Goal: Check status: Check status

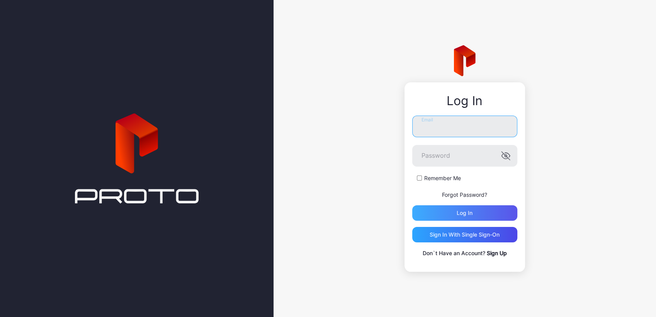
type input "**********"
click at [460, 206] on div "Log in" at bounding box center [464, 212] width 105 height 15
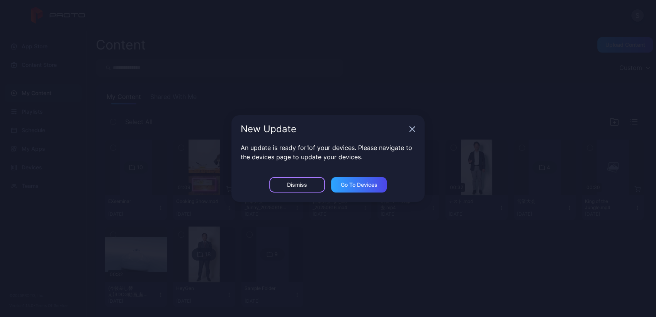
click at [311, 184] on div "Dismiss" at bounding box center [297, 184] width 56 height 15
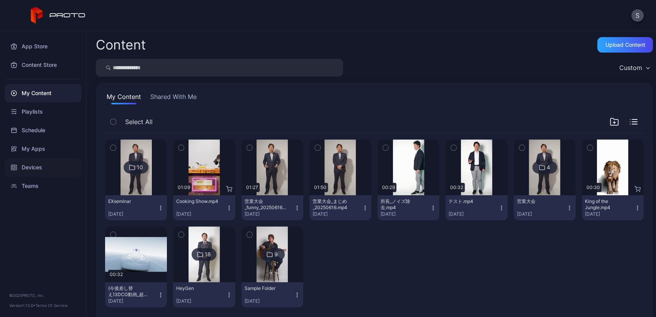
click at [26, 163] on div "Devices" at bounding box center [43, 167] width 77 height 19
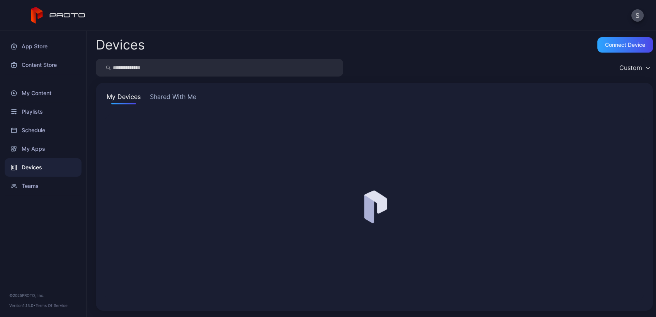
click at [174, 97] on button "Shared With Me" at bounding box center [172, 98] width 49 height 12
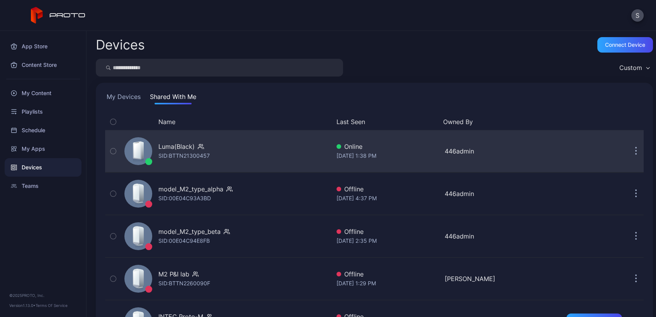
click at [185, 160] on div "Luma(Black) SID: BTTN21300457" at bounding box center [225, 151] width 209 height 39
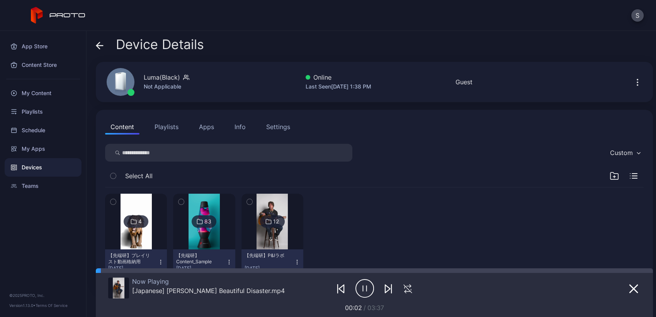
click at [284, 126] on div "Settings" at bounding box center [278, 126] width 24 height 9
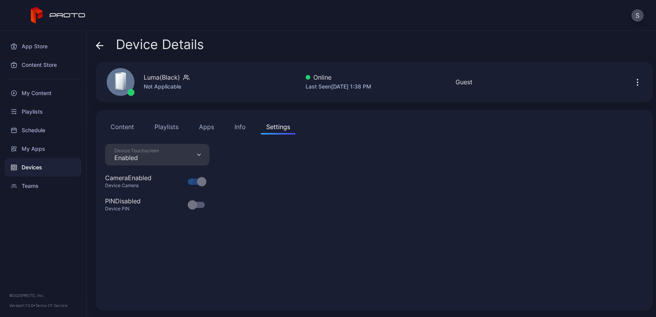
click at [243, 128] on div "Info" at bounding box center [239, 126] width 11 height 9
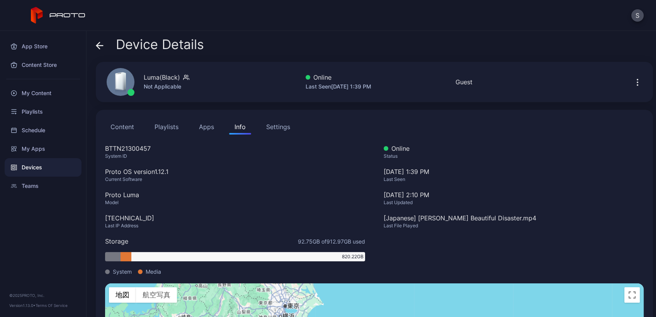
click at [633, 80] on icon "button" at bounding box center [637, 82] width 9 height 9
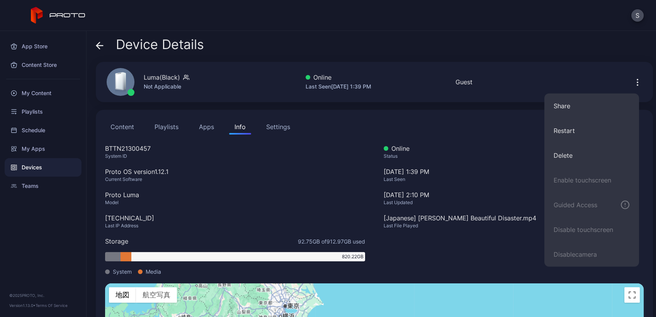
click at [130, 115] on div "Content Playlists Apps Info Settings BTTN21300457 System ID Proto OS version 1.…" at bounding box center [374, 270] width 557 height 321
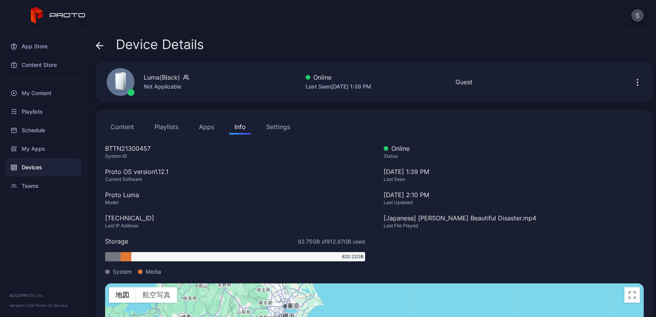
click at [130, 124] on button "Content" at bounding box center [122, 126] width 34 height 15
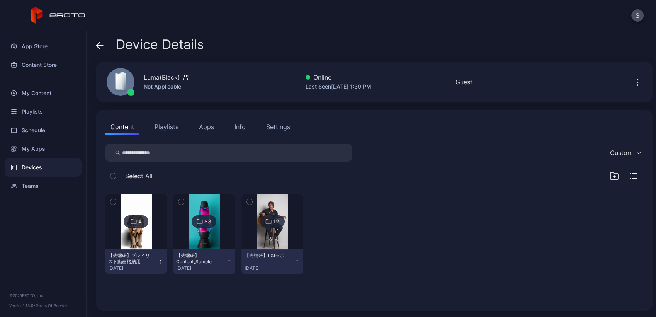
click at [271, 236] on img at bounding box center [271, 221] width 31 height 56
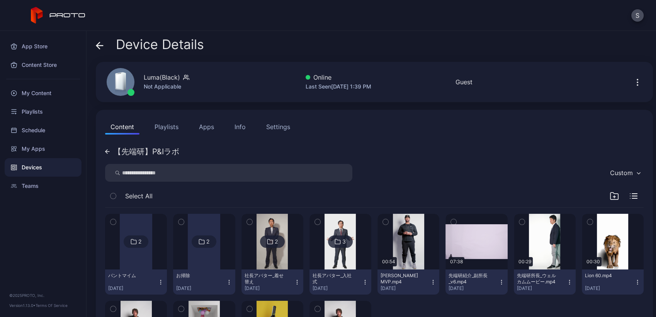
scroll to position [86, 0]
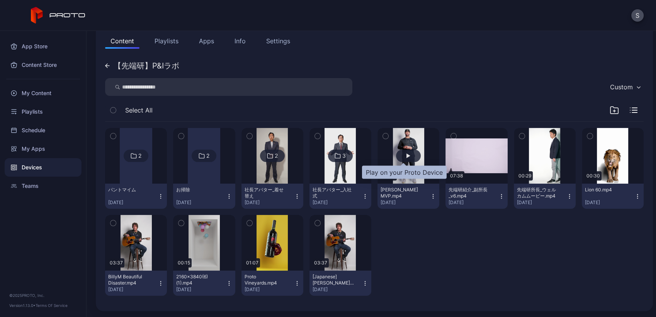
click at [400, 154] on div "button" at bounding box center [408, 155] width 25 height 12
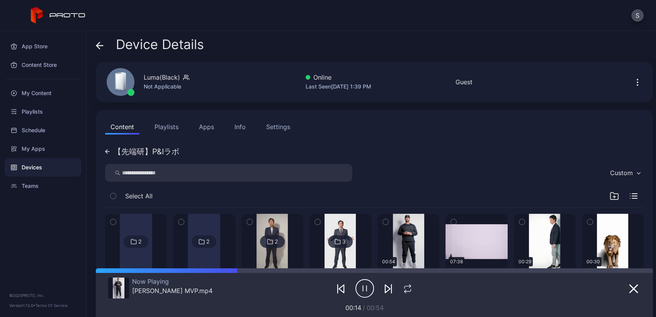
scroll to position [0, 0]
click at [173, 82] on div "Luma(Black) Not Applicable" at bounding box center [167, 82] width 46 height 19
drag, startPoint x: 173, startPoint y: 82, endPoint x: 290, endPoint y: 91, distance: 117.4
click at [290, 91] on div "Luma(Black) Not Applicable Online Last Seen [DATE] 1:39 PM Guest" at bounding box center [374, 82] width 557 height 40
click at [633, 84] on icon "button" at bounding box center [637, 82] width 9 height 9
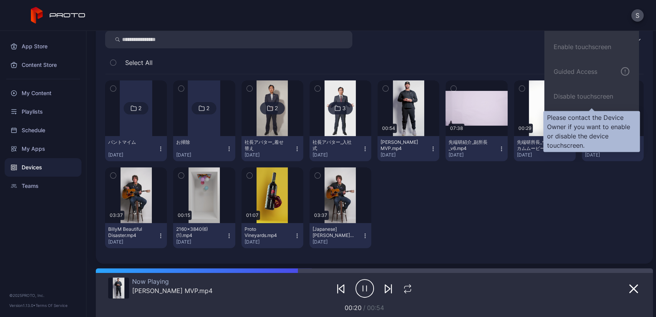
scroll to position [134, 0]
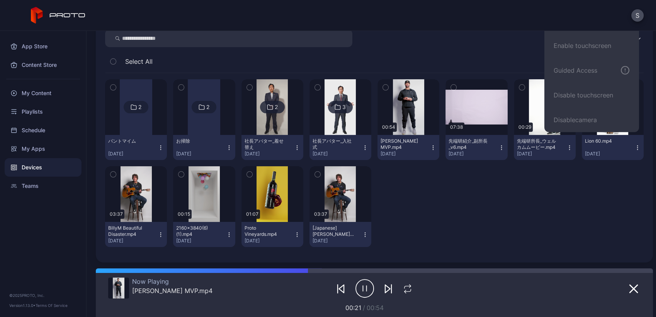
click at [577, 212] on div "2 パントマイム [DATE] 2 お掃除 [DATE] 2 社長アバター_着せ替え [DATE] 3 社長アバター_入社式 [DATE] 00:54 [PE…" at bounding box center [374, 163] width 538 height 180
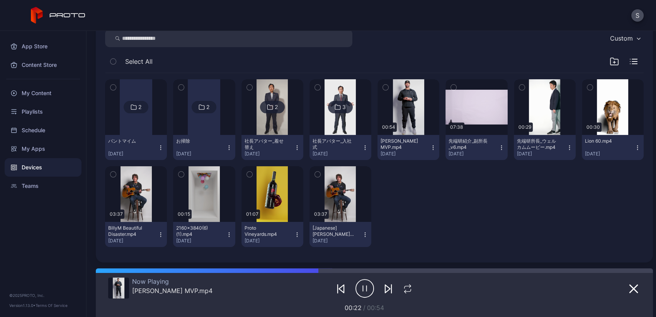
scroll to position [0, 0]
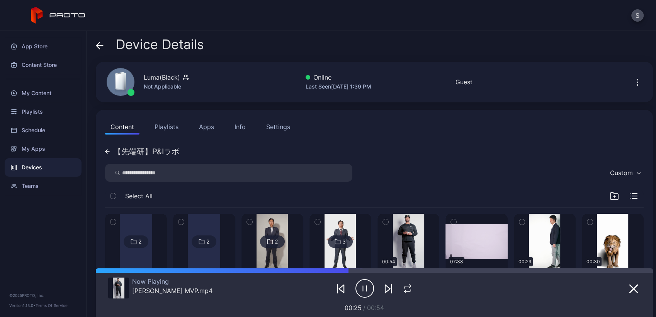
click at [242, 129] on div "Info" at bounding box center [239, 126] width 11 height 9
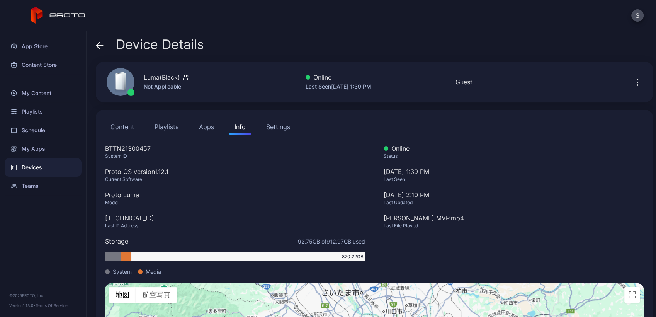
click at [293, 127] on button "Settings" at bounding box center [278, 126] width 35 height 15
